Goal: Transaction & Acquisition: Purchase product/service

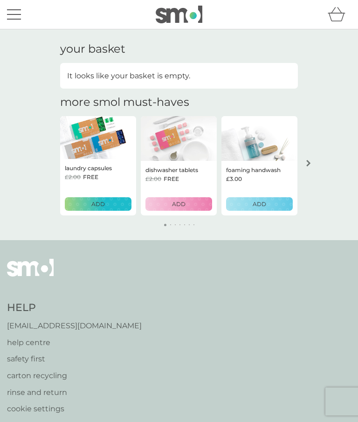
click at [99, 204] on p "ADD" at bounding box center [98, 204] width 14 height 9
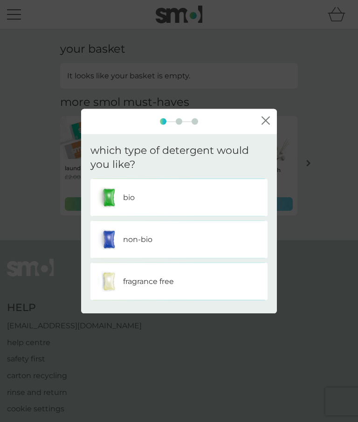
click at [182, 207] on div "bio" at bounding box center [178, 197] width 163 height 23
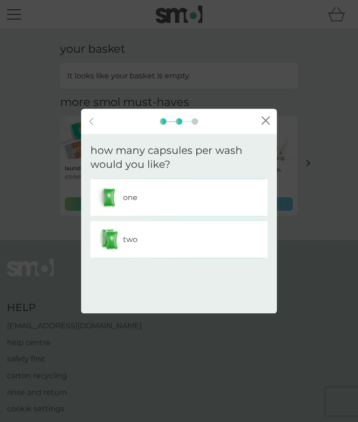
click at [219, 197] on div "one" at bounding box center [178, 197] width 163 height 23
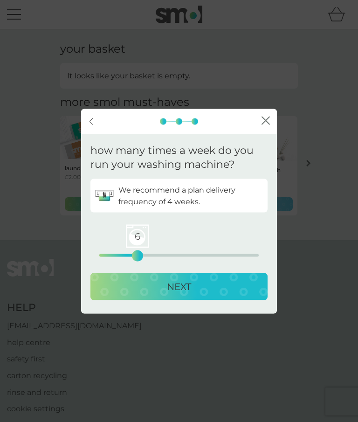
click at [190, 285] on p "NEXT" at bounding box center [179, 286] width 24 height 15
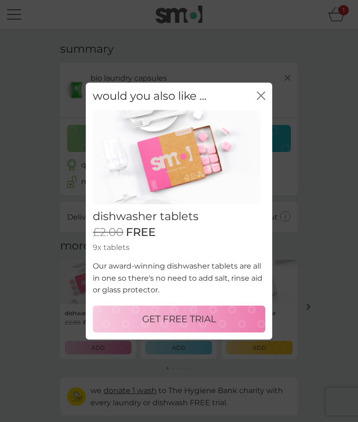
click at [186, 313] on p "GET FREE TRIAL" at bounding box center [179, 319] width 74 height 15
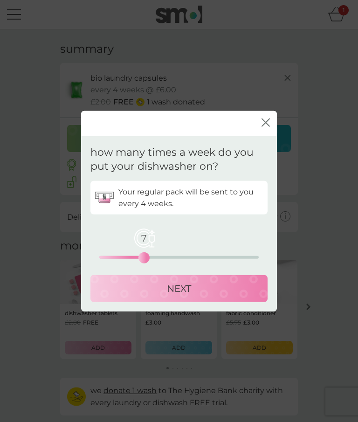
click at [205, 288] on div "NEXT" at bounding box center [179, 288] width 159 height 15
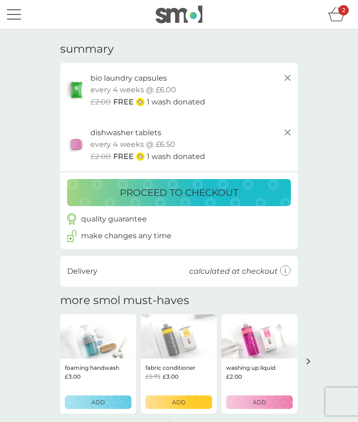
click at [219, 193] on p "proceed to checkout" at bounding box center [179, 192] width 118 height 15
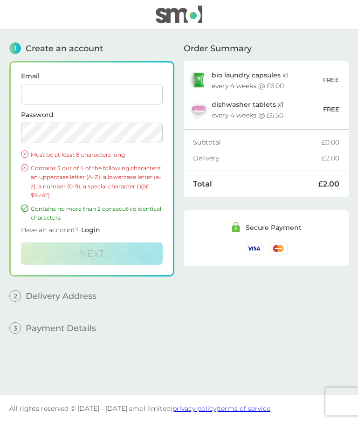
click at [88, 231] on span "Login" at bounding box center [90, 230] width 19 height 8
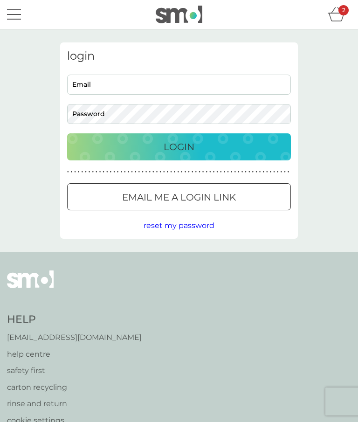
click at [147, 79] on input "Email" at bounding box center [179, 85] width 224 height 20
type input "[PERSON_NAME][EMAIL_ADDRESS][PERSON_NAME][DOMAIN_NAME]"
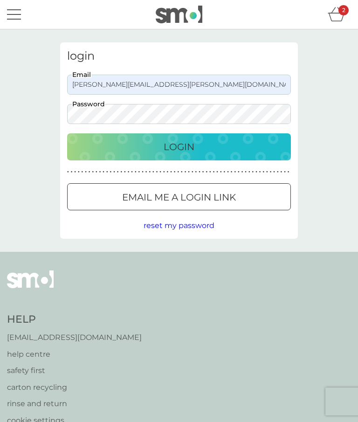
click at [196, 149] on div "Login" at bounding box center [178, 146] width 205 height 15
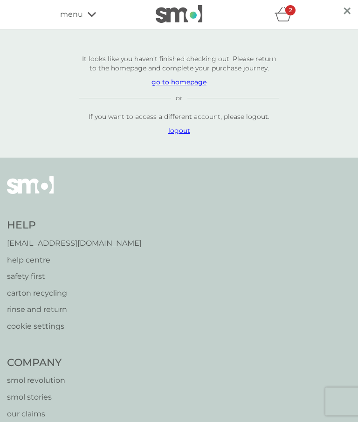
click at [183, 86] on p "go to homepage" at bounding box center [179, 81] width 201 height 9
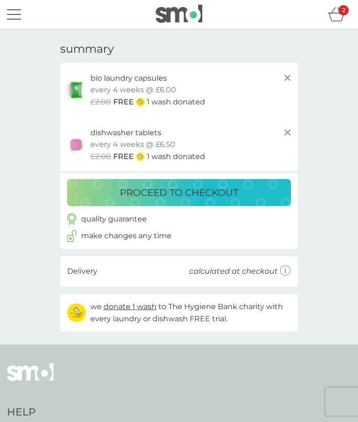
click at [265, 188] on div "proceed to checkout" at bounding box center [178, 192] width 205 height 15
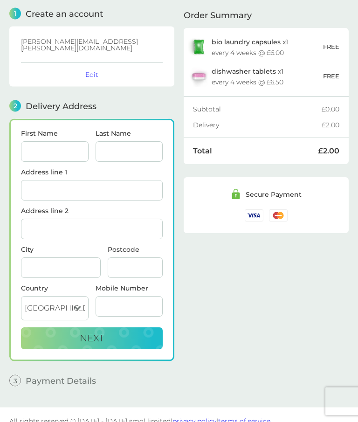
scroll to position [42, 0]
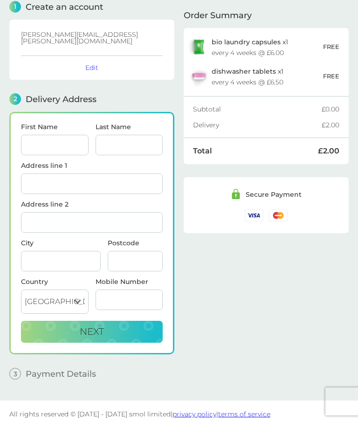
click at [57, 145] on input "First Name" at bounding box center [55, 145] width 68 height 21
type input "[PERSON_NAME] [PERSON_NAME]"
type input "Hallam"
type input "[STREET_ADDRESS][PERSON_NAME]"
type input "[GEOGRAPHIC_DATA]"
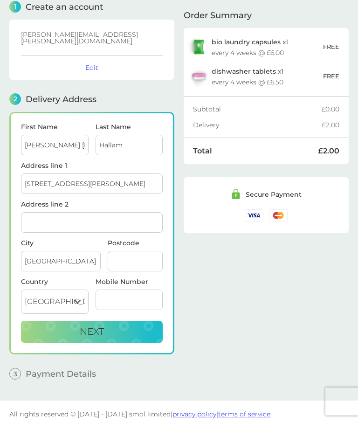
type input "B170SX"
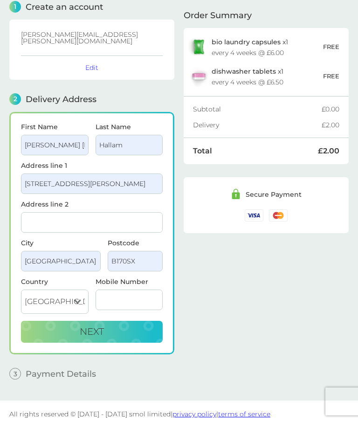
type input "07879687106"
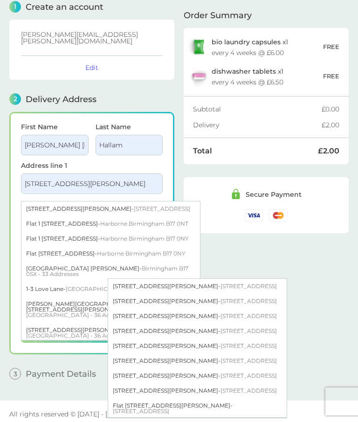
click at [67, 140] on input "[PERSON_NAME] [PERSON_NAME]" at bounding box center [55, 145] width 68 height 21
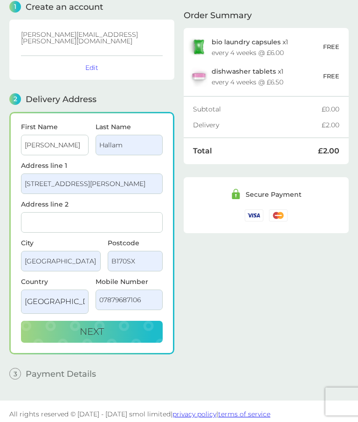
type input "[PERSON_NAME]"
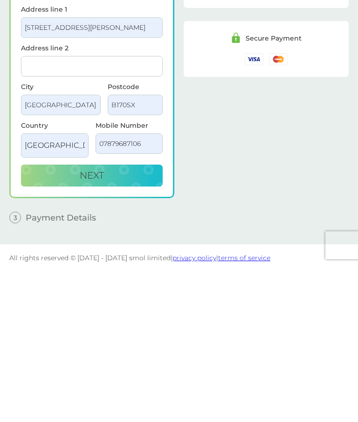
click at [136, 321] on button "Next" at bounding box center [92, 332] width 142 height 22
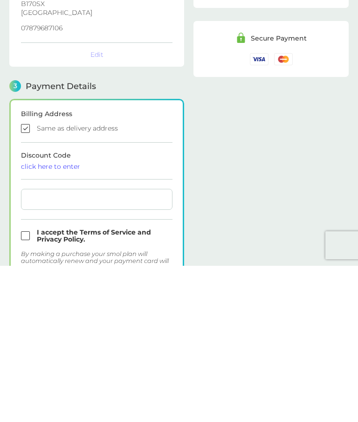
checkbox input "true"
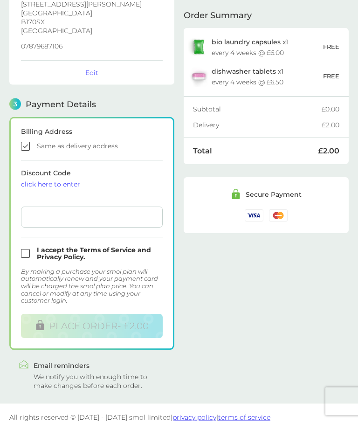
scroll to position [181, 0]
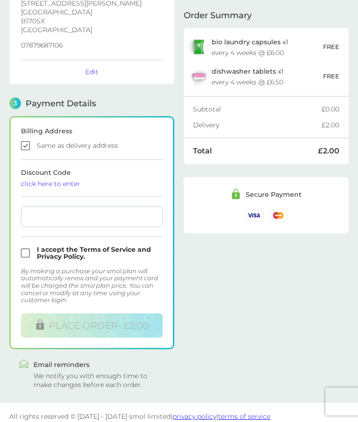
click at [104, 216] on div at bounding box center [92, 216] width 142 height 21
click at [27, 247] on input "checkbox" at bounding box center [92, 253] width 142 height 14
click at [31, 249] on input "checkbox" at bounding box center [92, 253] width 142 height 14
click at [27, 250] on input "checkbox" at bounding box center [92, 253] width 142 height 14
checkbox input "true"
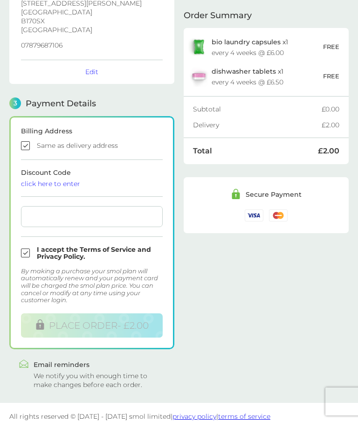
click at [28, 143] on input "checkbox" at bounding box center [92, 145] width 142 height 9
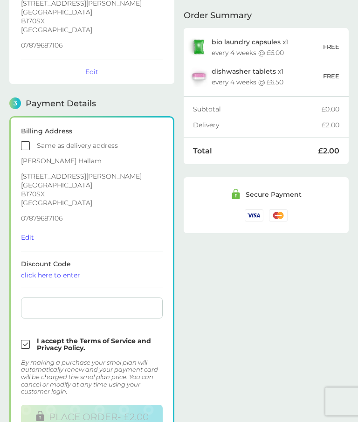
click at [27, 150] on form "Billing Address Same as delivery address [PERSON_NAME] [STREET_ADDRESS][PERSON_…" at bounding box center [92, 278] width 142 height 301
click at [28, 141] on input "checkbox" at bounding box center [92, 145] width 142 height 9
checkbox input "true"
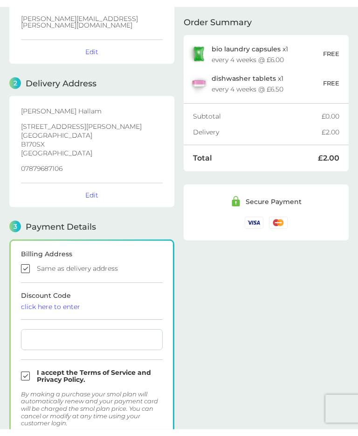
scroll to position [59, 0]
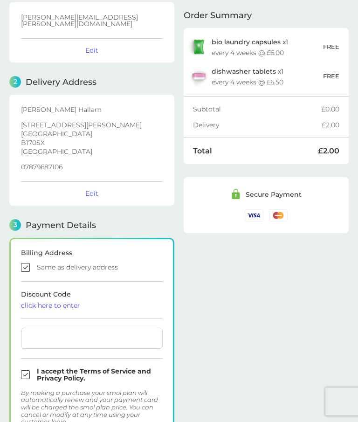
click at [296, 202] on div "Secure Payment" at bounding box center [266, 205] width 142 height 32
click at [282, 207] on div "Secure Payment" at bounding box center [266, 205] width 142 height 32
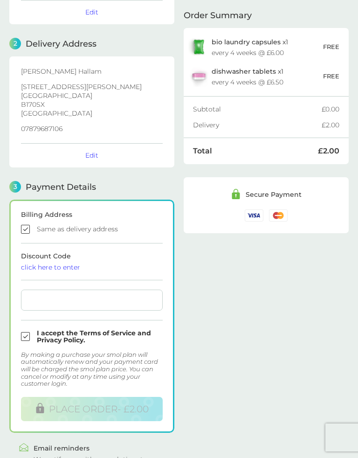
scroll to position [123, 0]
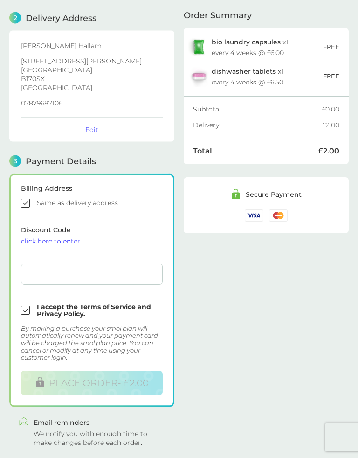
click at [340, 312] on div "Order Summary bio laundry capsules x 1 every 4 weeks @ £6.00 FREE dishwasher ta…" at bounding box center [266, 177] width 165 height 540
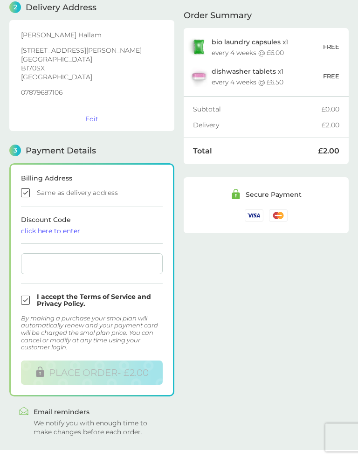
scroll to position [145, 0]
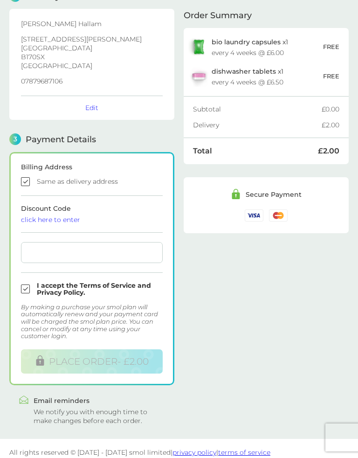
click at [178, 422] on link "privacy policy" at bounding box center [195, 452] width 44 height 8
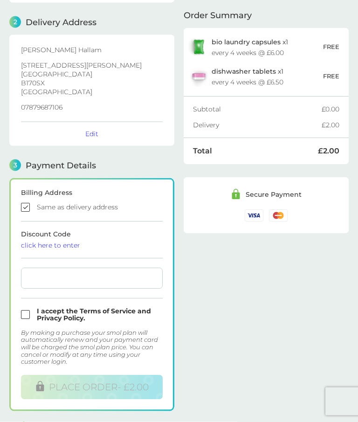
scroll to position [181, 0]
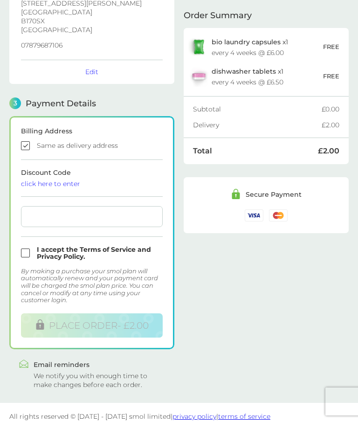
click at [89, 220] on div at bounding box center [92, 216] width 142 height 21
click at [31, 253] on input "checkbox" at bounding box center [92, 253] width 142 height 14
checkbox input "true"
click at [23, 143] on input "checkbox" at bounding box center [92, 145] width 142 height 9
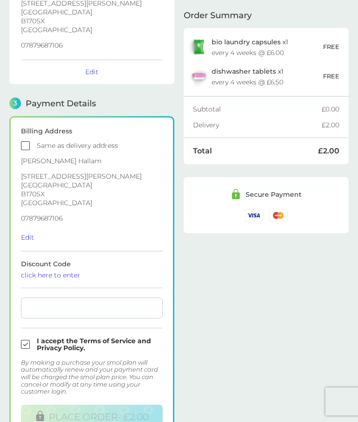
click at [31, 141] on input "checkbox" at bounding box center [92, 145] width 142 height 9
checkbox input "true"
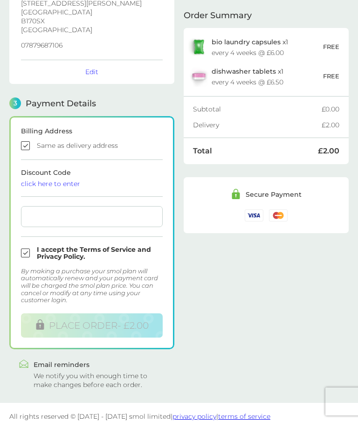
click at [40, 168] on span "Discount Code click here to enter" at bounding box center [92, 177] width 142 height 19
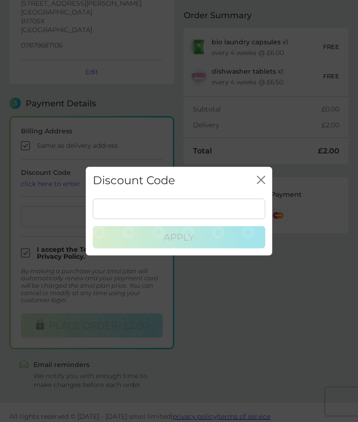
click at [257, 184] on button "close" at bounding box center [261, 180] width 8 height 10
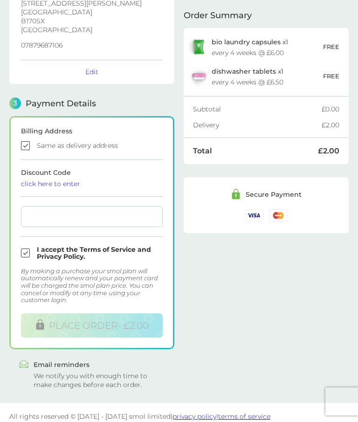
click at [25, 363] on div ".st0{fill:none;stroke:#6CBE45;stroke-width:5.6693;stroke-linecap:round;stroke-l…" at bounding box center [24, 374] width 10 height 30
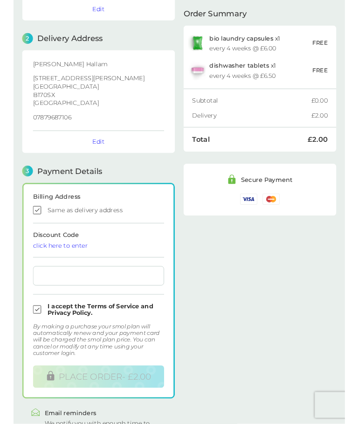
scroll to position [107, 0]
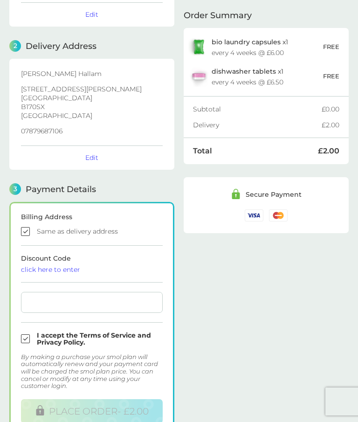
click at [272, 371] on div "Order Summary bio laundry capsules x 1 every 4 weeks @ £6.00 FREE dishwasher ta…" at bounding box center [266, 205] width 165 height 540
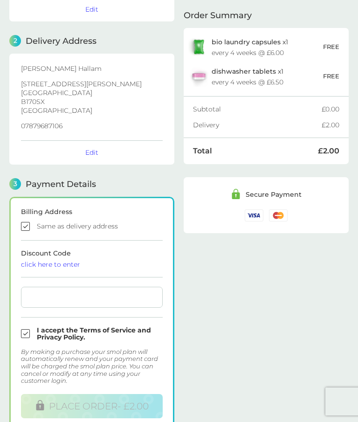
scroll to position [0, 0]
